Goal: Task Accomplishment & Management: Manage account settings

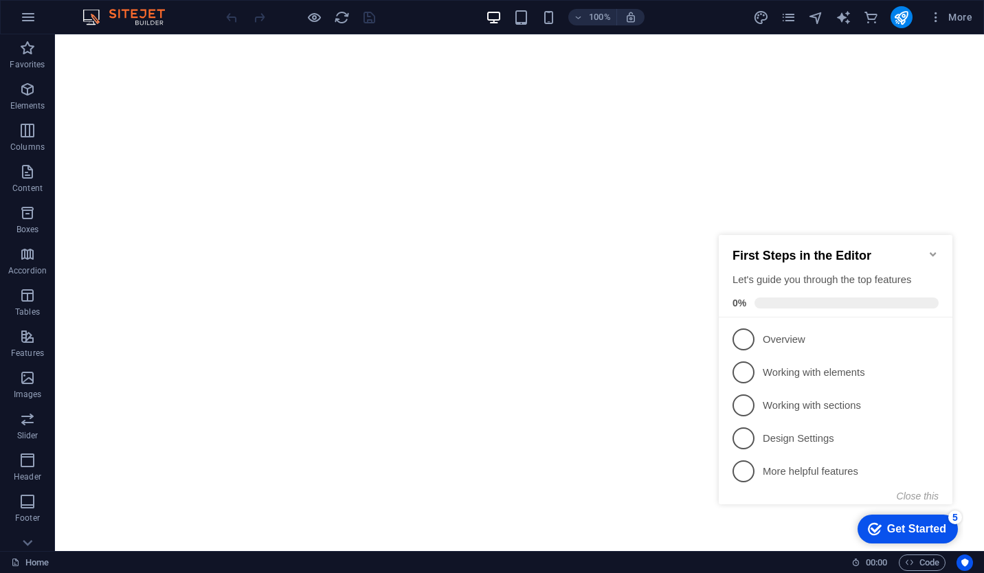
click at [936, 249] on icon "Minimize checklist" at bounding box center [933, 254] width 11 height 11
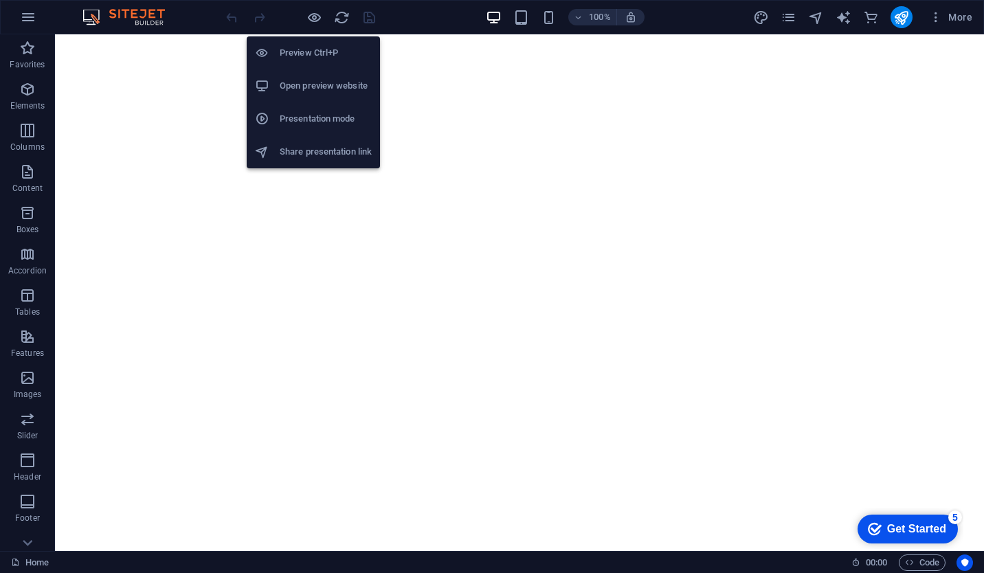
click at [322, 78] on h6 "Open preview website" at bounding box center [326, 86] width 92 height 16
click at [315, 81] on h6 "Open preview website" at bounding box center [326, 86] width 92 height 16
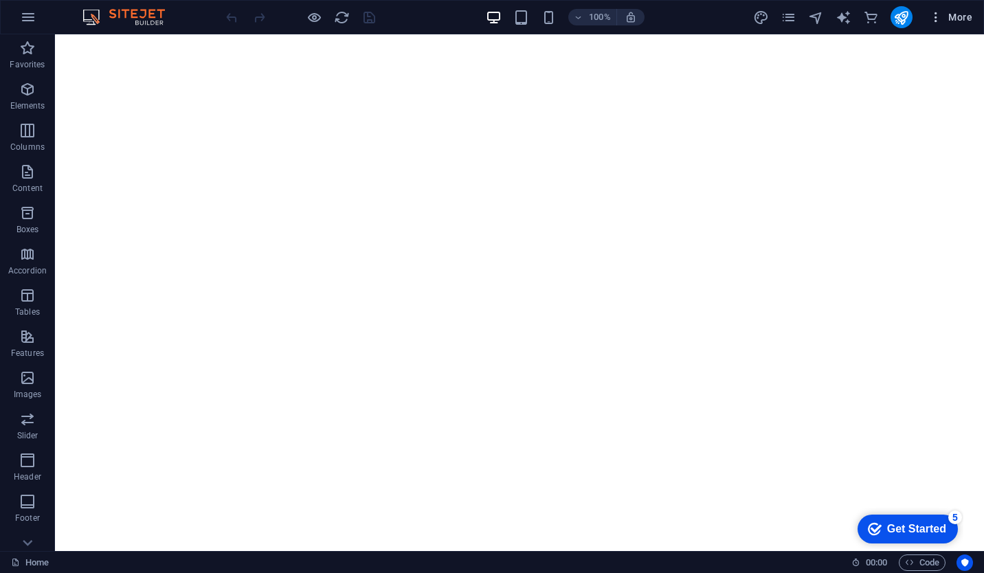
click at [958, 14] on span "More" at bounding box center [950, 17] width 43 height 14
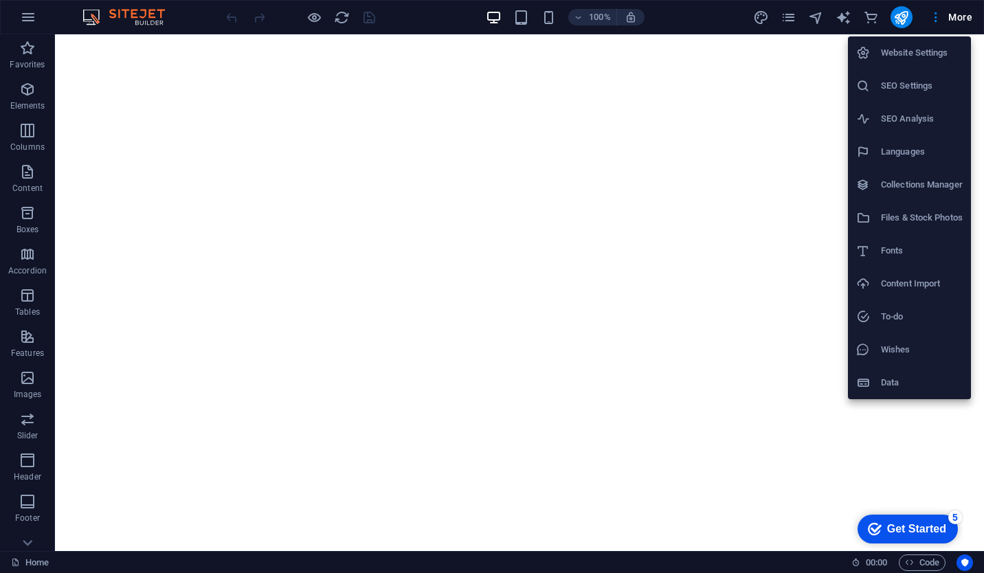
click at [906, 44] on li "Website Settings" at bounding box center [909, 52] width 123 height 33
select select "41"
select select "6"
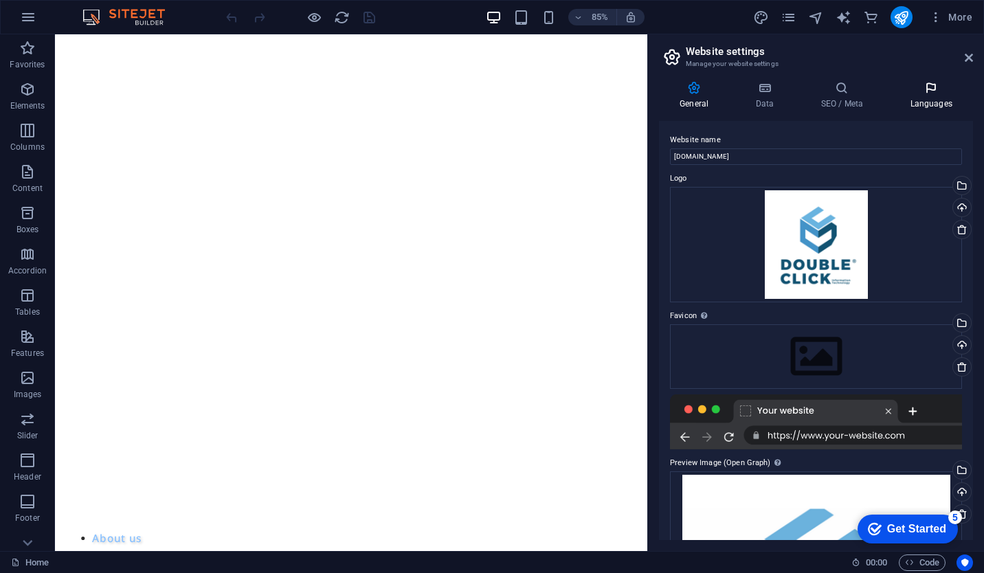
click at [917, 88] on icon at bounding box center [931, 88] width 84 height 14
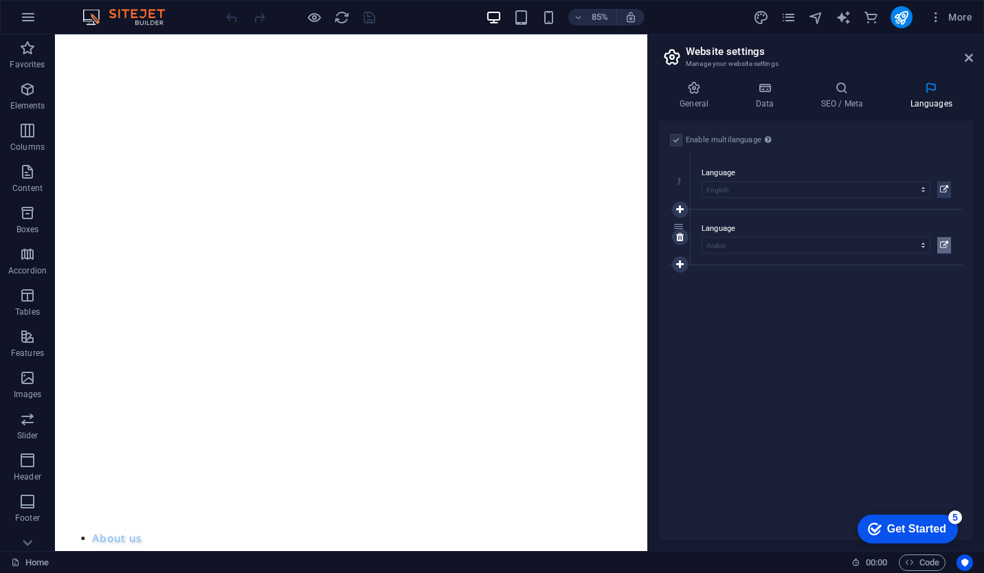
click at [950, 244] on button at bounding box center [944, 245] width 14 height 16
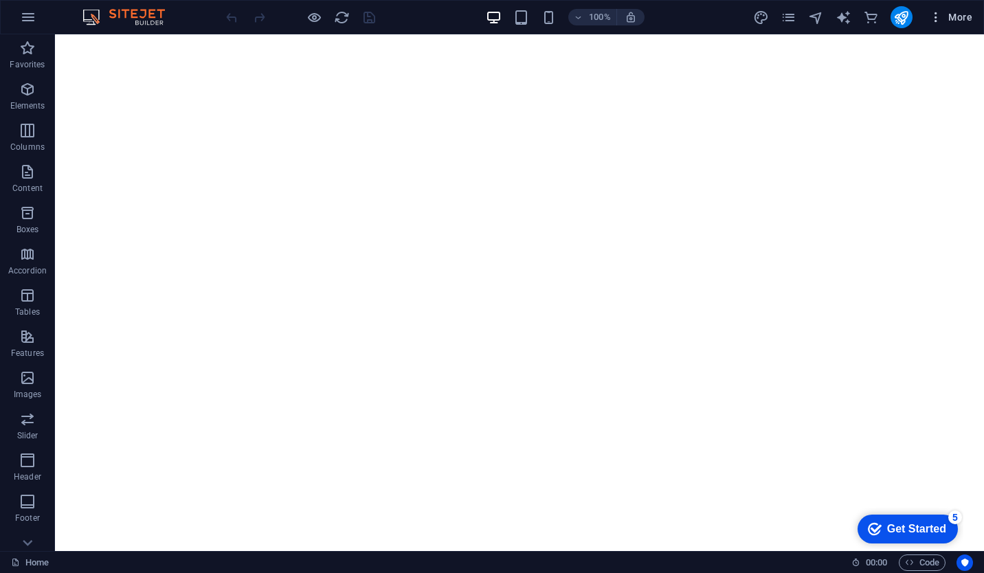
click at [954, 19] on span "More" at bounding box center [950, 17] width 43 height 14
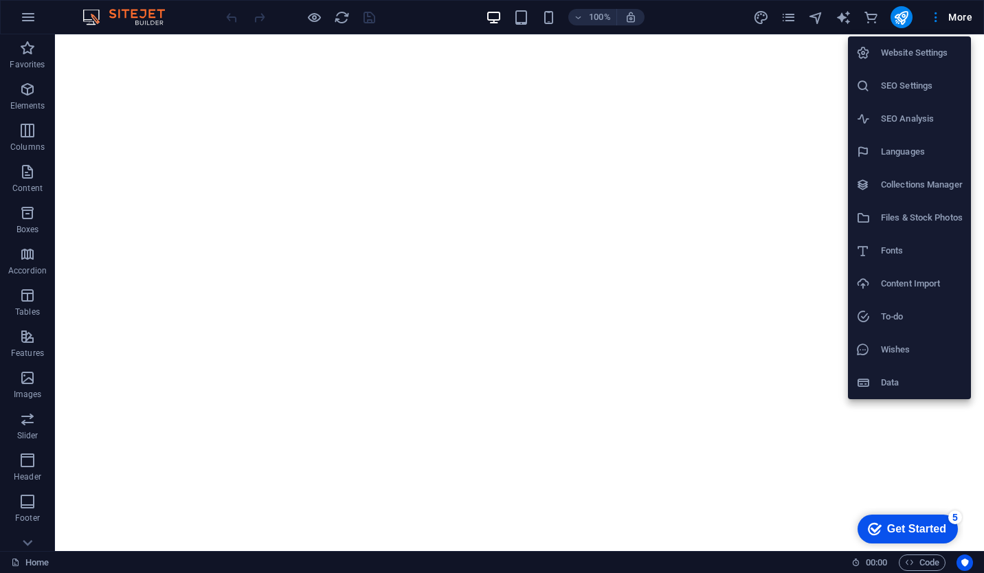
click at [921, 57] on h6 "Website Settings" at bounding box center [922, 53] width 82 height 16
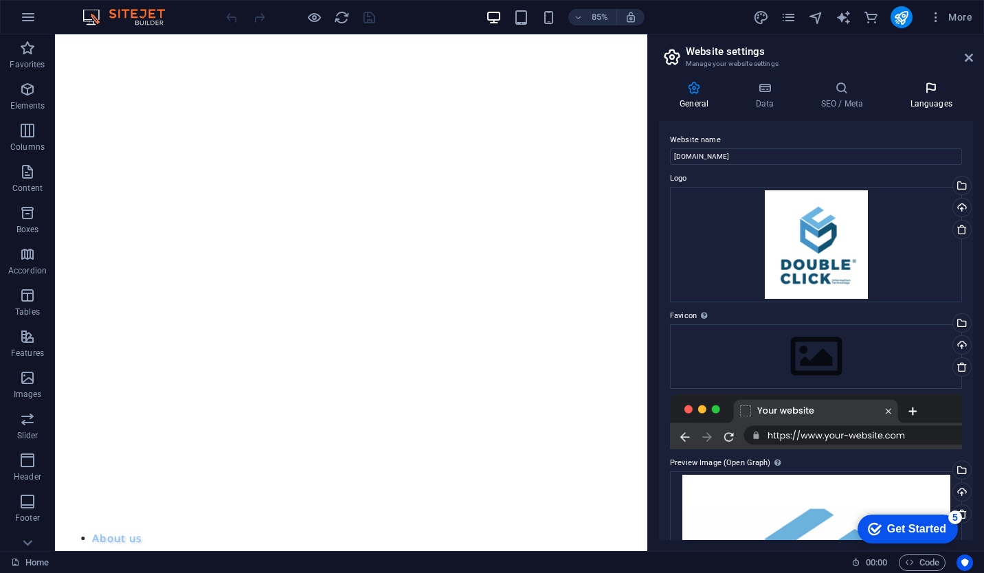
click at [935, 102] on h4 "Languages" at bounding box center [931, 95] width 84 height 29
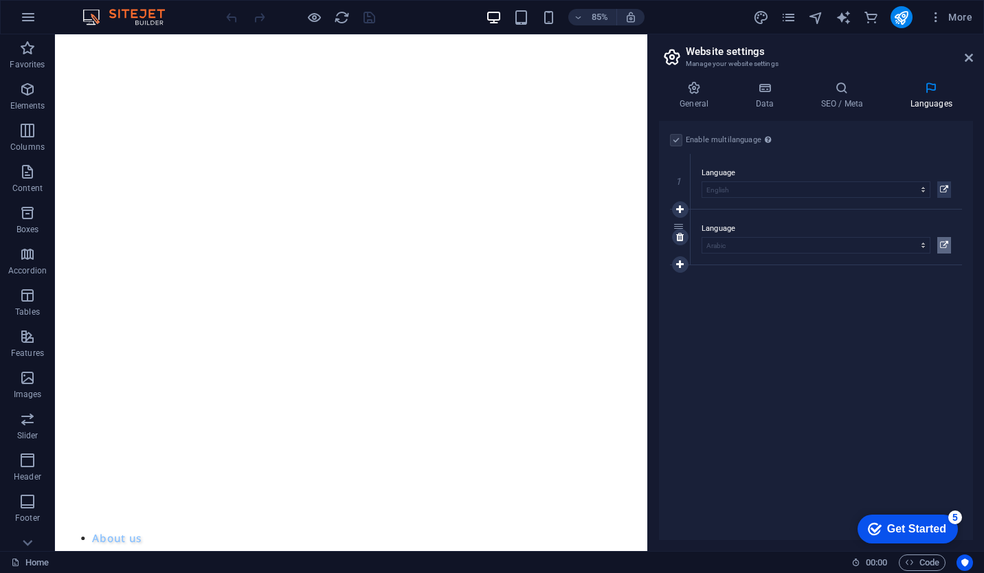
click at [948, 245] on button at bounding box center [944, 245] width 14 height 16
